Goal: Task Accomplishment & Management: Use online tool/utility

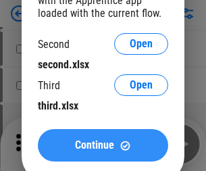
click at [103, 145] on span "Continue" at bounding box center [94, 145] width 39 height 11
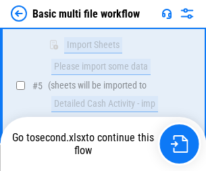
scroll to position [373, 0]
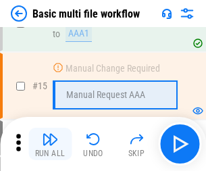
click at [50, 144] on img "button" at bounding box center [50, 139] width 16 height 16
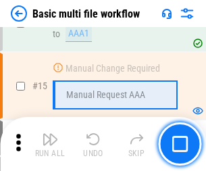
scroll to position [804, 0]
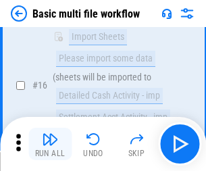
click at [50, 144] on img "button" at bounding box center [50, 139] width 16 height 16
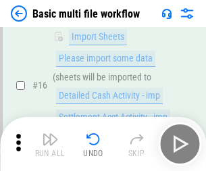
scroll to position [899, 0]
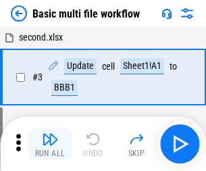
click at [50, 144] on img "button" at bounding box center [50, 139] width 16 height 16
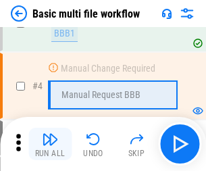
click at [50, 144] on img "button" at bounding box center [50, 139] width 16 height 16
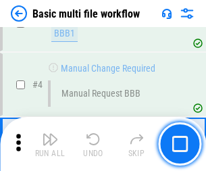
scroll to position [144, 0]
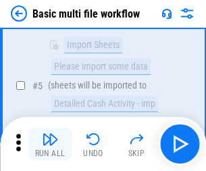
click at [50, 144] on img "button" at bounding box center [50, 139] width 16 height 16
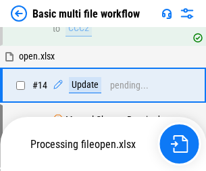
scroll to position [804, 0]
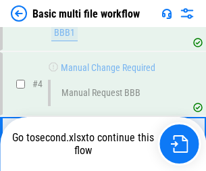
scroll to position [144, 0]
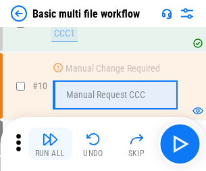
click at [50, 144] on img "button" at bounding box center [50, 139] width 16 height 16
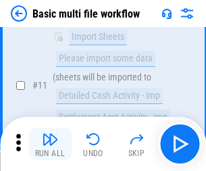
click at [50, 144] on img "button" at bounding box center [50, 139] width 16 height 16
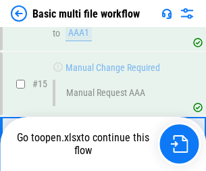
scroll to position [804, 0]
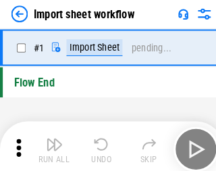
click at [50, 144] on img "button" at bounding box center [53, 139] width 16 height 16
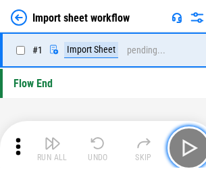
scroll to position [5, 0]
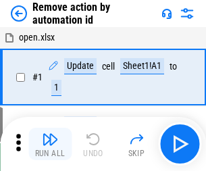
click at [50, 144] on img "button" at bounding box center [50, 139] width 16 height 16
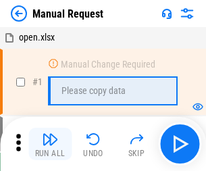
click at [50, 144] on img "button" at bounding box center [50, 139] width 16 height 16
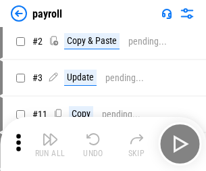
click at [50, 144] on img "button" at bounding box center [50, 139] width 16 height 16
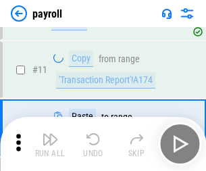
scroll to position [98, 0]
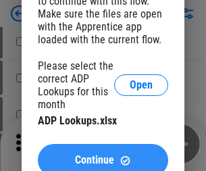
click at [103, 155] on span "Continue" at bounding box center [94, 160] width 39 height 11
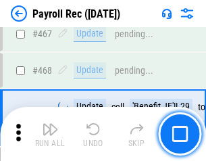
scroll to position [7200, 0]
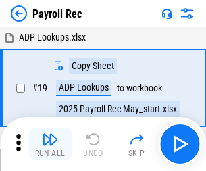
click at [50, 144] on img "button" at bounding box center [50, 139] width 16 height 16
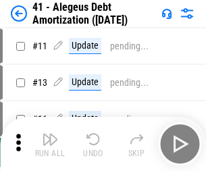
click at [50, 144] on img "button" at bounding box center [50, 139] width 16 height 16
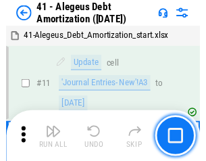
scroll to position [167, 0]
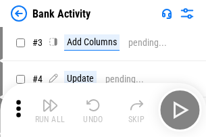
click at [50, 110] on img "button" at bounding box center [50, 105] width 16 height 16
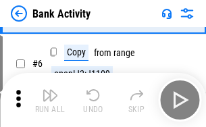
scroll to position [72, 0]
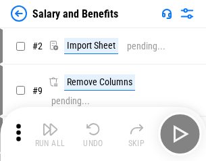
click at [50, 134] on img "button" at bounding box center [50, 129] width 16 height 16
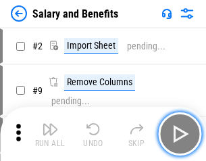
scroll to position [18, 0]
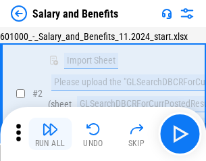
click at [50, 134] on img "button" at bounding box center [50, 129] width 16 height 16
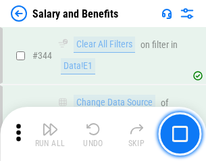
scroll to position [6326, 0]
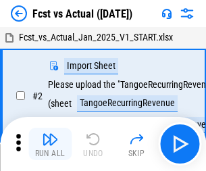
click at [50, 134] on img "button" at bounding box center [50, 139] width 16 height 16
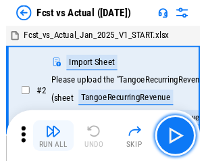
scroll to position [18, 0]
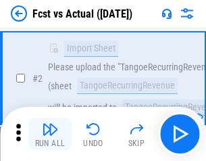
click at [50, 134] on img "button" at bounding box center [50, 129] width 16 height 16
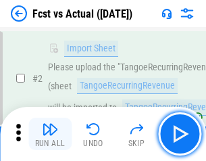
scroll to position [126, 0]
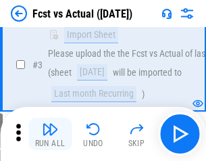
click at [50, 134] on img "button" at bounding box center [50, 129] width 16 height 16
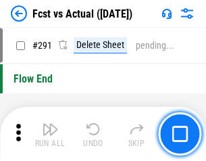
scroll to position [6394, 0]
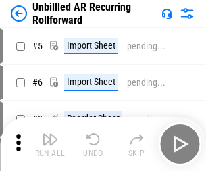
click at [50, 134] on img "button" at bounding box center [50, 139] width 16 height 16
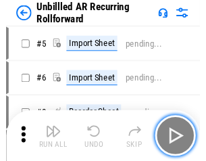
scroll to position [29, 0]
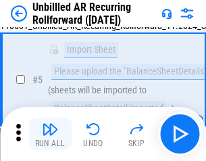
click at [50, 134] on img "button" at bounding box center [50, 129] width 16 height 16
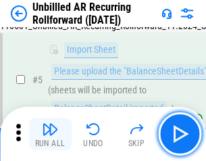
scroll to position [127, 0]
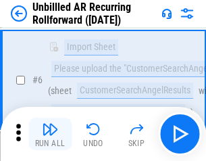
click at [50, 134] on img "button" at bounding box center [50, 129] width 16 height 16
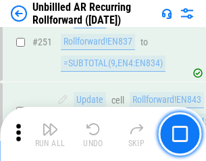
scroll to position [4589, 0]
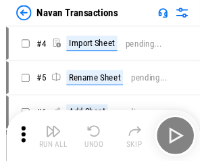
scroll to position [22, 0]
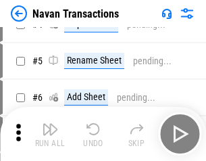
click at [50, 134] on img "button" at bounding box center [50, 129] width 16 height 16
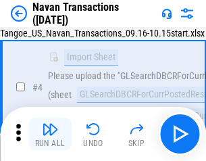
click at [50, 134] on img "button" at bounding box center [50, 129] width 16 height 16
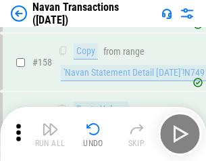
scroll to position [4381, 0]
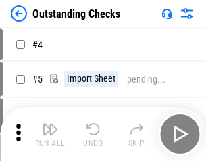
click at [50, 134] on img "button" at bounding box center [50, 129] width 16 height 16
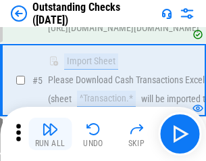
click at [50, 134] on img "button" at bounding box center [50, 129] width 16 height 16
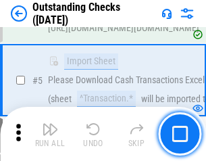
scroll to position [141, 0]
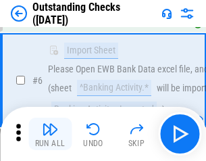
click at [50, 134] on img "button" at bounding box center [50, 129] width 16 height 16
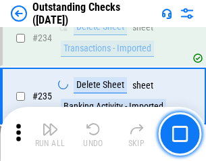
scroll to position [4103, 0]
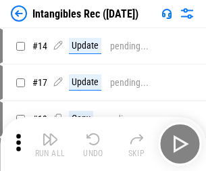
click at [50, 144] on img "button" at bounding box center [50, 139] width 16 height 16
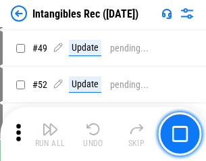
scroll to position [526, 0]
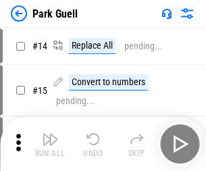
click at [50, 134] on img "button" at bounding box center [50, 139] width 16 height 16
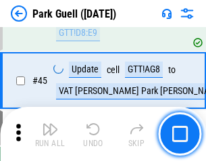
scroll to position [1690, 0]
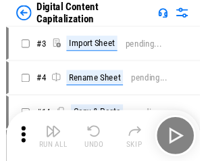
scroll to position [29, 0]
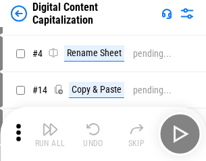
click at [50, 134] on img "button" at bounding box center [50, 129] width 16 height 16
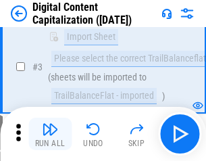
click at [50, 134] on img "button" at bounding box center [50, 129] width 16 height 16
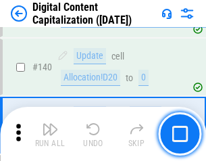
scroll to position [1423, 0]
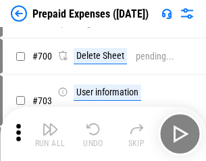
click at [50, 134] on img "button" at bounding box center [50, 129] width 16 height 16
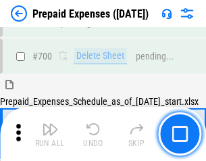
scroll to position [3635, 0]
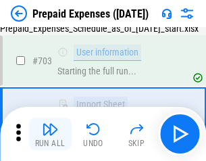
click at [50, 134] on img "button" at bounding box center [50, 129] width 16 height 16
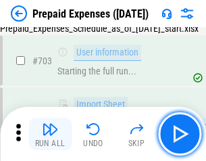
scroll to position [3715, 0]
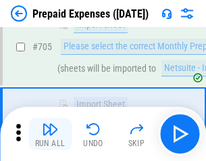
click at [50, 134] on img "button" at bounding box center [50, 129] width 16 height 16
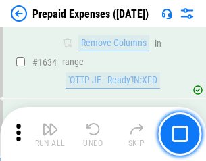
scroll to position [13155, 0]
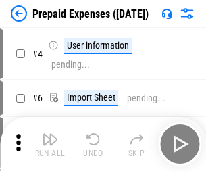
click at [50, 144] on img "button" at bounding box center [50, 139] width 16 height 16
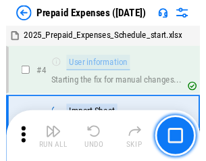
scroll to position [59, 0]
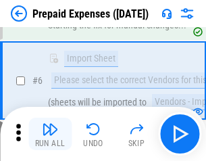
click at [50, 134] on img "button" at bounding box center [50, 129] width 16 height 16
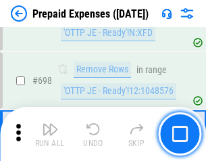
scroll to position [4705, 0]
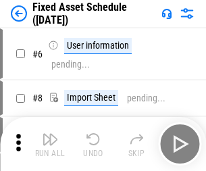
click at [50, 144] on img "button" at bounding box center [50, 139] width 16 height 16
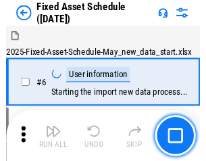
scroll to position [73, 0]
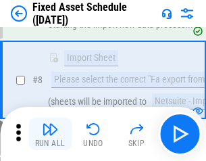
click at [50, 134] on img "button" at bounding box center [50, 129] width 16 height 16
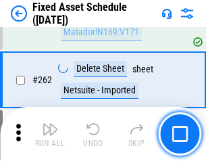
scroll to position [4306, 0]
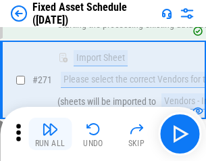
click at [50, 134] on img "button" at bounding box center [50, 129] width 16 height 16
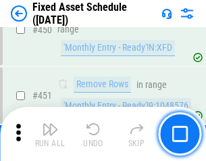
scroll to position [6040, 0]
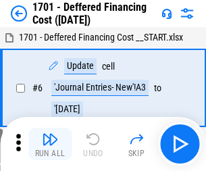
click at [50, 144] on img "button" at bounding box center [50, 139] width 16 height 16
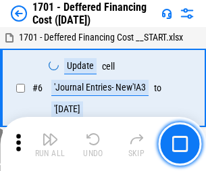
scroll to position [162, 0]
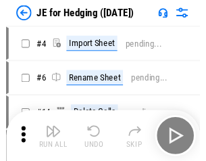
scroll to position [2, 0]
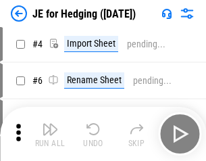
click at [50, 134] on img "button" at bounding box center [50, 129] width 16 height 16
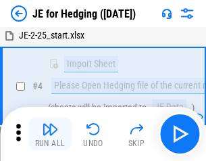
click at [50, 134] on img "button" at bounding box center [50, 129] width 16 height 16
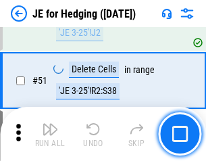
scroll to position [875, 0]
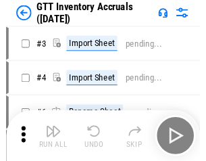
scroll to position [2, 0]
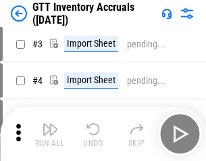
click at [50, 134] on img "button" at bounding box center [50, 129] width 16 height 16
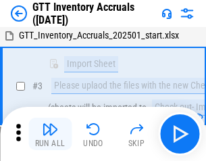
click at [50, 134] on img "button" at bounding box center [50, 129] width 16 height 16
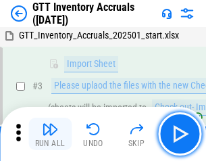
scroll to position [87, 0]
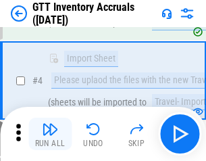
click at [50, 134] on img "button" at bounding box center [50, 129] width 16 height 16
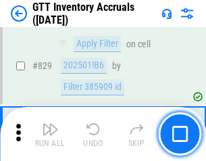
scroll to position [10255, 0]
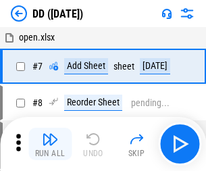
click at [50, 144] on img "button" at bounding box center [50, 139] width 16 height 16
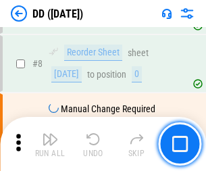
scroll to position [130, 0]
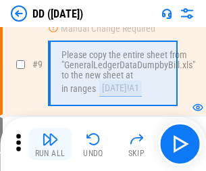
click at [50, 144] on img "button" at bounding box center [50, 139] width 16 height 16
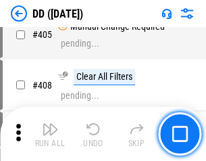
scroll to position [6045, 0]
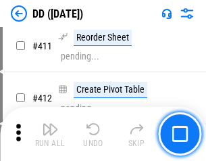
click at [50, 134] on img "button" at bounding box center [50, 129] width 16 height 16
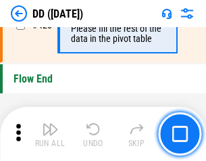
scroll to position [6467, 0]
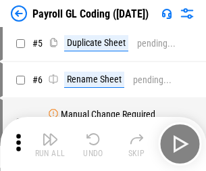
click at [50, 144] on img "button" at bounding box center [50, 139] width 16 height 16
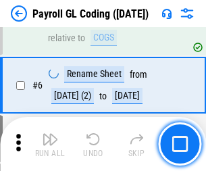
scroll to position [162, 0]
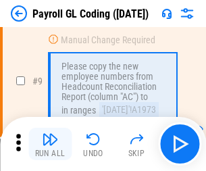
click at [50, 144] on img "button" at bounding box center [50, 139] width 16 height 16
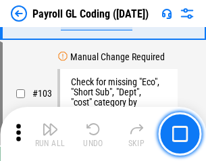
scroll to position [3170, 0]
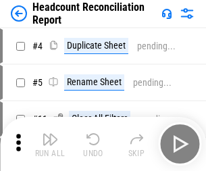
click at [50, 144] on img "button" at bounding box center [50, 139] width 16 height 16
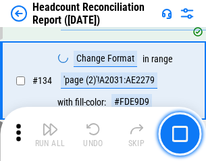
scroll to position [1624, 0]
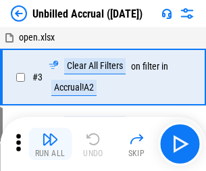
click at [50, 144] on img "button" at bounding box center [50, 139] width 16 height 16
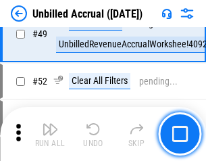
scroll to position [1226, 0]
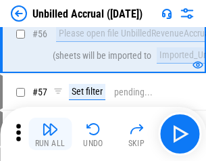
click at [50, 134] on img "button" at bounding box center [50, 129] width 16 height 16
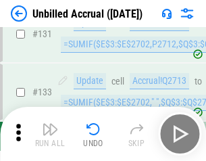
scroll to position [4025, 0]
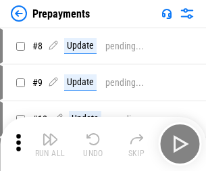
click at [50, 144] on img "button" at bounding box center [50, 139] width 16 height 16
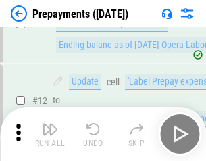
scroll to position [84, 0]
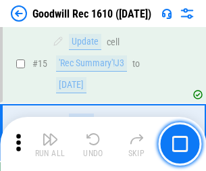
scroll to position [231, 0]
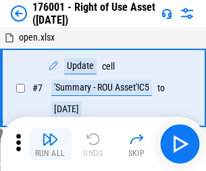
click at [50, 144] on img "button" at bounding box center [50, 139] width 16 height 16
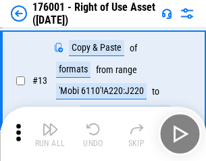
scroll to position [87, 0]
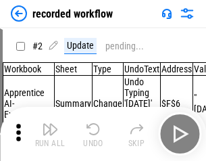
click at [50, 134] on img "button" at bounding box center [50, 129] width 16 height 16
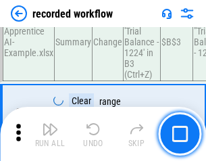
scroll to position [4223, 0]
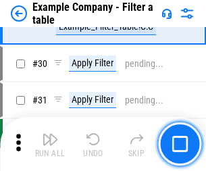
scroll to position [1236, 0]
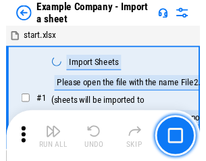
scroll to position [21, 0]
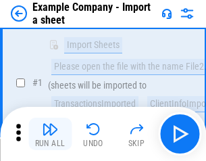
click at [50, 134] on img "button" at bounding box center [50, 129] width 16 height 16
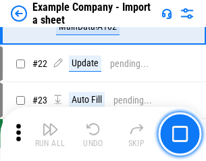
scroll to position [299, 0]
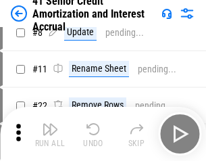
click at [50, 134] on img "button" at bounding box center [50, 129] width 16 height 16
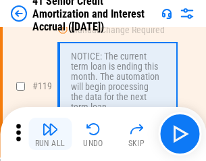
click at [50, 134] on img "button" at bounding box center [50, 129] width 16 height 16
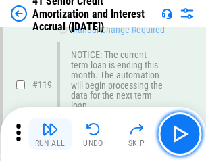
scroll to position [1275, 0]
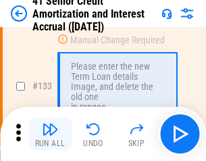
click at [50, 134] on img "button" at bounding box center [50, 129] width 16 height 16
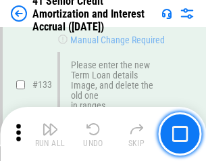
scroll to position [1412, 0]
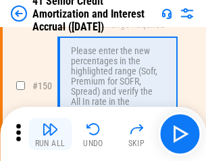
click at [50, 134] on img "button" at bounding box center [50, 129] width 16 height 16
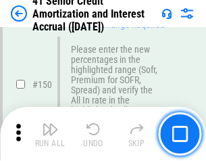
scroll to position [1554, 0]
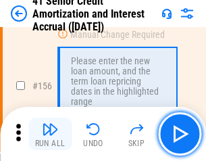
click at [50, 134] on img "button" at bounding box center [50, 129] width 16 height 16
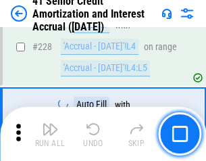
scroll to position [3026, 0]
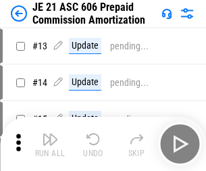
click at [50, 134] on img "button" at bounding box center [50, 139] width 16 height 16
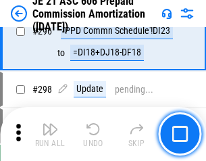
scroll to position [2486, 0]
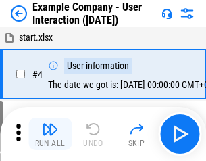
click at [50, 134] on img "button" at bounding box center [50, 129] width 16 height 16
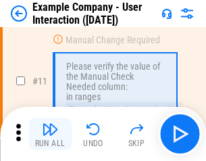
click at [50, 134] on img "button" at bounding box center [50, 129] width 16 height 16
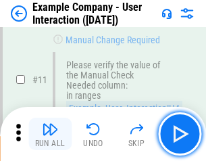
scroll to position [293, 0]
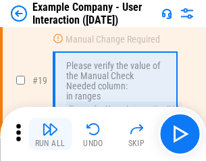
click at [50, 134] on img "button" at bounding box center [50, 129] width 16 height 16
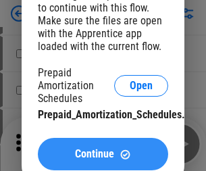
click at [103, 154] on span "Continue" at bounding box center [94, 154] width 39 height 11
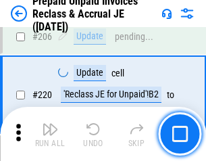
scroll to position [1751, 0]
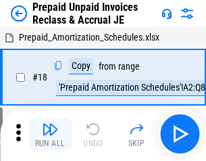
click at [50, 134] on img "button" at bounding box center [50, 129] width 16 height 16
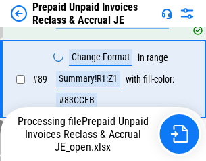
scroll to position [965, 0]
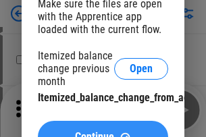
click at [103, 132] on span "Continue" at bounding box center [94, 137] width 39 height 11
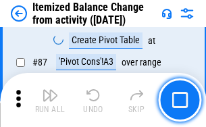
scroll to position [1321, 0]
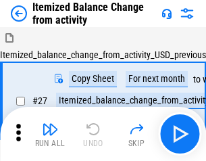
scroll to position [21, 0]
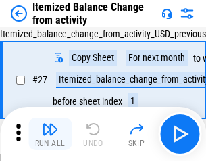
click at [50, 134] on img "button" at bounding box center [50, 129] width 16 height 16
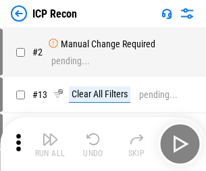
scroll to position [6, 0]
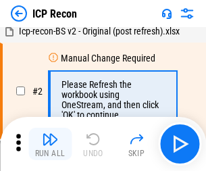
click at [50, 144] on img "button" at bounding box center [50, 139] width 16 height 16
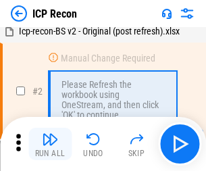
click at [50, 144] on img "button" at bounding box center [50, 139] width 16 height 16
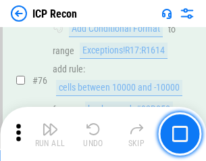
scroll to position [1214, 0]
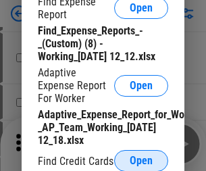
click at [141, 160] on span "Open" at bounding box center [141, 160] width 23 height 11
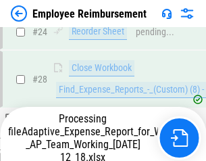
scroll to position [632, 0]
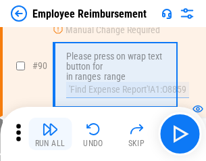
click at [50, 134] on img "button" at bounding box center [50, 129] width 16 height 16
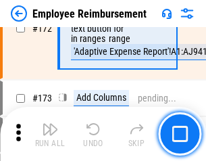
click at [50, 134] on img "button" at bounding box center [50, 129] width 16 height 16
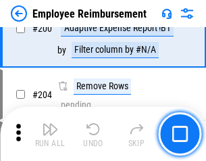
scroll to position [3418, 0]
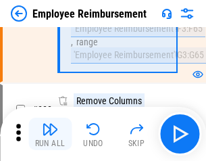
click at [50, 134] on img "button" at bounding box center [50, 129] width 16 height 16
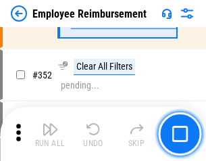
click at [50, 134] on img "button" at bounding box center [50, 129] width 16 height 16
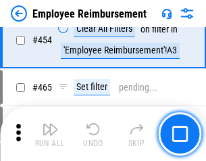
scroll to position [8260, 0]
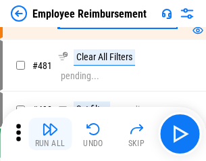
click at [50, 134] on img "button" at bounding box center [50, 129] width 16 height 16
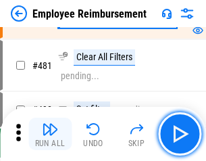
click at [50, 134] on img "button" at bounding box center [50, 129] width 16 height 16
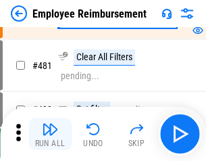
click at [50, 134] on img "button" at bounding box center [50, 129] width 16 height 16
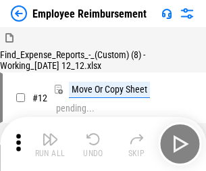
click at [50, 144] on img "button" at bounding box center [50, 139] width 16 height 16
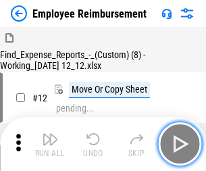
scroll to position [46, 0]
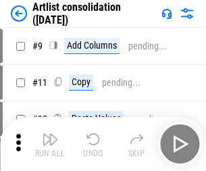
click at [50, 144] on img "button" at bounding box center [50, 139] width 16 height 16
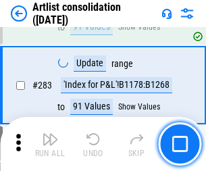
scroll to position [5588, 0]
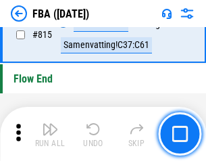
scroll to position [12095, 0]
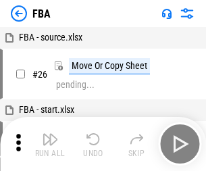
scroll to position [14, 0]
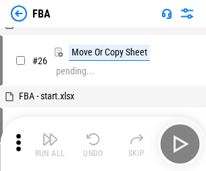
click at [50, 144] on img "button" at bounding box center [50, 139] width 16 height 16
